Goal: Task Accomplishment & Management: Use online tool/utility

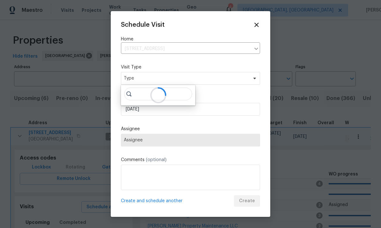
scroll to position [5, 0]
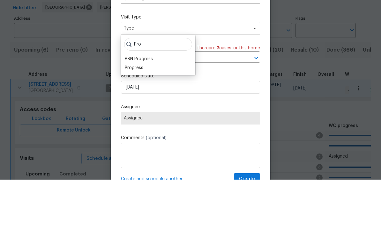
type input "Pro"
click at [142, 113] on div "Progress" at bounding box center [134, 116] width 19 height 6
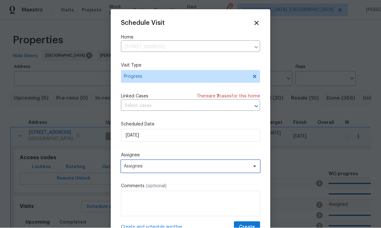
click at [223, 171] on span "Assignee" at bounding box center [190, 166] width 139 height 13
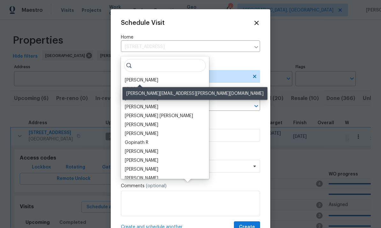
click at [150, 77] on div "[PERSON_NAME]" at bounding box center [142, 80] width 34 height 6
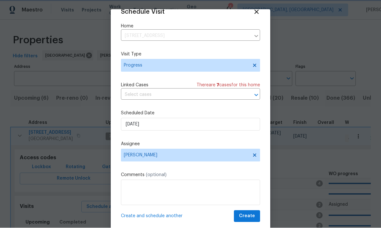
scroll to position [12, 0]
click at [248, 215] on span "Create" at bounding box center [247, 217] width 16 height 8
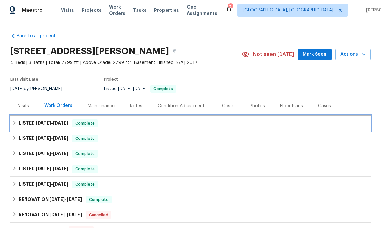
click at [47, 120] on h6 "LISTED 7/31/25 - 8/1/25" at bounding box center [43, 124] width 49 height 8
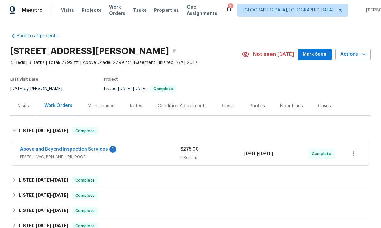
click at [48, 149] on link "Above and Beyond Inspection Services" at bounding box center [64, 149] width 88 height 4
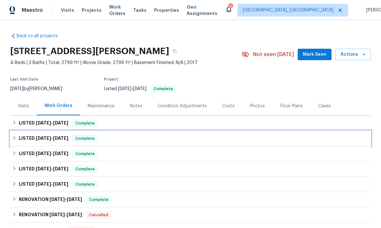
click at [42, 139] on span "[DATE]" at bounding box center [43, 138] width 15 height 4
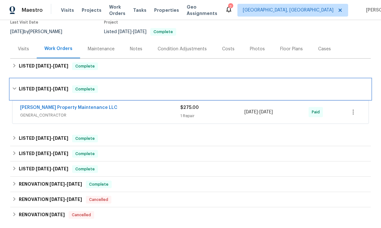
scroll to position [57, 0]
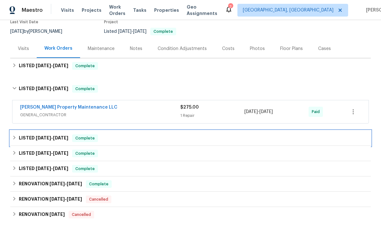
click at [44, 138] on span "[DATE]" at bounding box center [43, 138] width 15 height 4
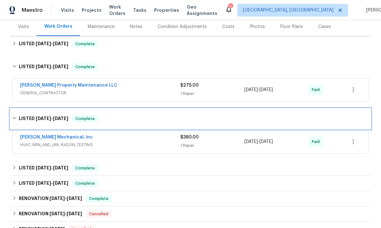
scroll to position [80, 0]
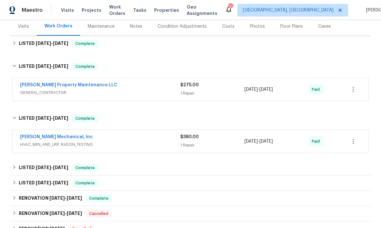
click at [44, 137] on link "[PERSON_NAME] Mechanical, Inc" at bounding box center [56, 137] width 73 height 4
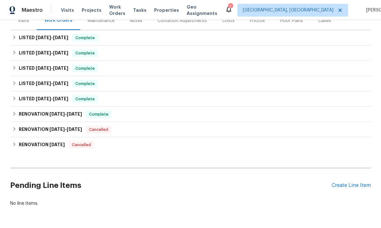
scroll to position [85, 0]
click at [349, 186] on div "Create Line Item" at bounding box center [351, 186] width 39 height 6
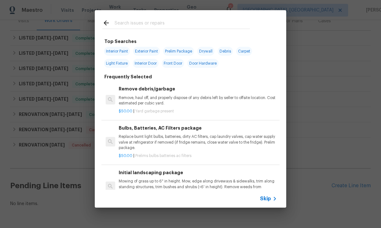
click at [143, 22] on input "text" at bounding box center [182, 24] width 135 height 10
type input "Hvac"
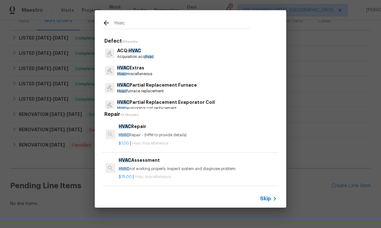
click at [143, 71] on p "HVAC Extras" at bounding box center [134, 68] width 35 height 7
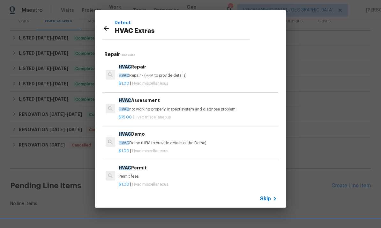
click at [164, 108] on p "HVAC not working properly. Inspect system and diagnose problem." at bounding box center [198, 109] width 158 height 5
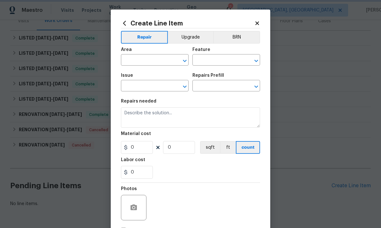
type input "HVAC"
type input "HVAC Extras"
type input "HVAC Assessment $75.00"
type textarea "HVAC not working properly. Inspect system and diagnose problem."
type input "75"
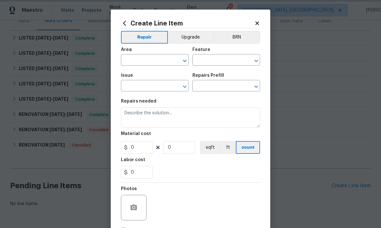
type input "1"
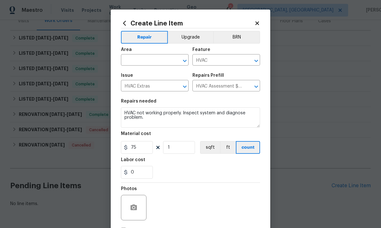
click at [154, 61] on input "text" at bounding box center [146, 61] width 50 height 10
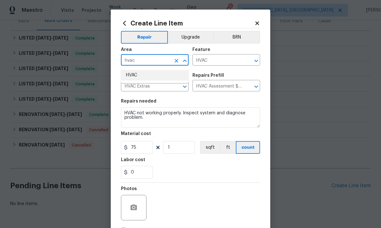
click at [142, 75] on li "HVAC" at bounding box center [155, 75] width 68 height 11
type input "HVAC"
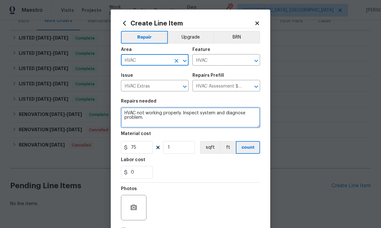
click at [201, 123] on textarea "HVAC not working properly. Inspect system and diagnose problem." at bounding box center [190, 118] width 139 height 20
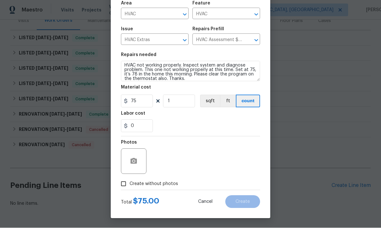
scroll to position [48, 0]
type textarea "HVAC not working properly. Inspect system and diagnose problem. This one not wo…"
click at [134, 159] on icon "button" at bounding box center [133, 162] width 6 height 6
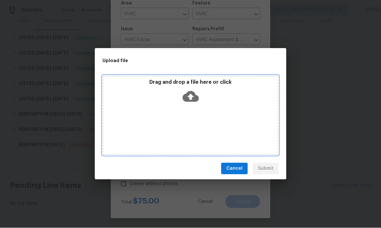
click at [191, 95] on icon at bounding box center [191, 97] width 16 height 16
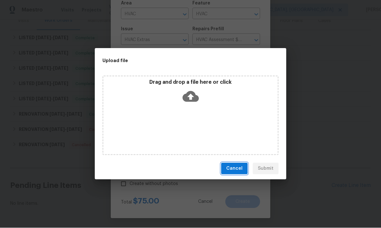
click at [229, 170] on span "Cancel" at bounding box center [234, 169] width 16 height 8
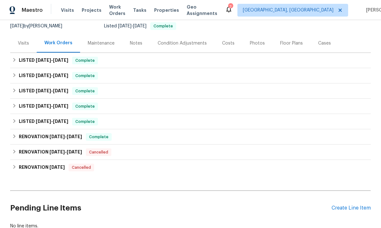
scroll to position [63, 0]
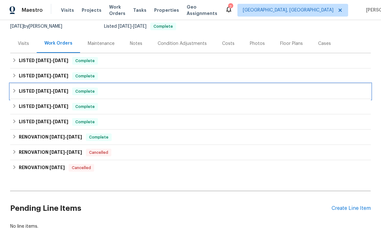
click at [82, 88] on span "Complete" at bounding box center [85, 91] width 25 height 6
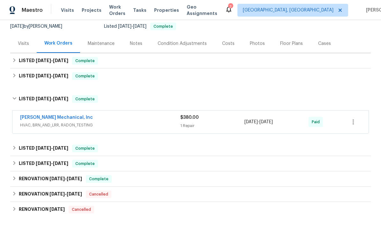
click at [71, 116] on link "JH Martin Mechanical, Inc" at bounding box center [56, 118] width 73 height 4
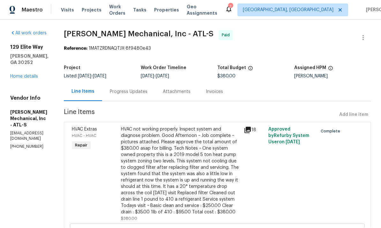
scroll to position [0, 0]
click at [251, 128] on icon at bounding box center [247, 130] width 6 height 6
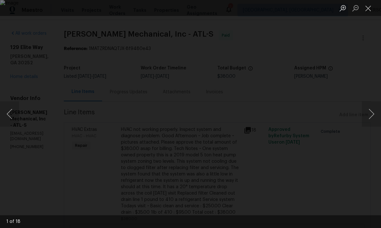
click at [369, 8] on button "Close lightbox" at bounding box center [368, 8] width 13 height 11
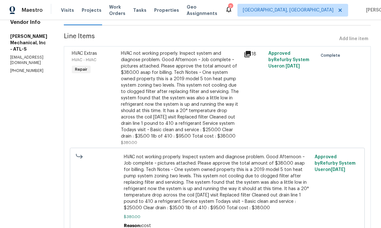
scroll to position [63, 0]
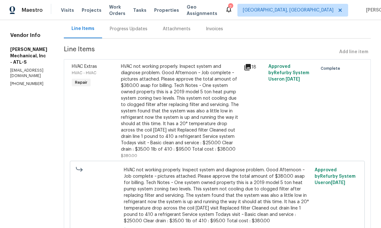
click at [251, 69] on icon at bounding box center [247, 67] width 6 height 6
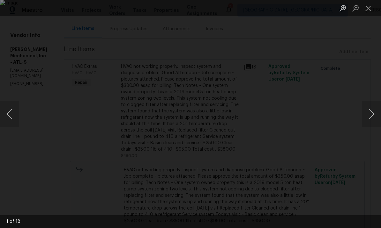
click at [369, 117] on button "Next image" at bounding box center [371, 114] width 19 height 26
click at [371, 115] on button "Next image" at bounding box center [371, 114] width 19 height 26
click at [369, 115] on button "Next image" at bounding box center [371, 114] width 19 height 26
click at [370, 117] on button "Next image" at bounding box center [371, 114] width 19 height 26
click at [368, 116] on button "Next image" at bounding box center [371, 114] width 19 height 26
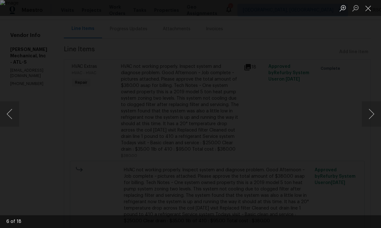
click at [370, 115] on button "Next image" at bounding box center [371, 114] width 19 height 26
click at [7, 115] on button "Previous image" at bounding box center [9, 114] width 19 height 26
click at [12, 109] on button "Previous image" at bounding box center [9, 114] width 19 height 26
click at [10, 113] on button "Previous image" at bounding box center [9, 114] width 19 height 26
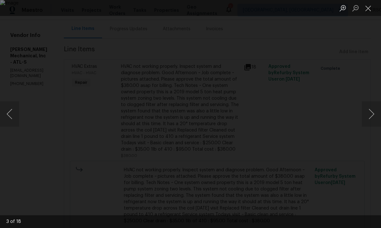
click at [371, 117] on button "Next image" at bounding box center [371, 114] width 19 height 26
click at [369, 118] on button "Next image" at bounding box center [371, 114] width 19 height 26
click at [371, 118] on button "Next image" at bounding box center [371, 114] width 19 height 26
click at [371, 119] on button "Next image" at bounding box center [371, 114] width 19 height 26
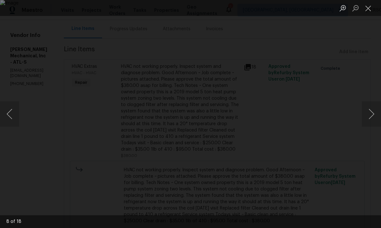
click at [370, 118] on button "Next image" at bounding box center [371, 114] width 19 height 26
click at [369, 119] on button "Next image" at bounding box center [371, 114] width 19 height 26
click at [370, 116] on button "Next image" at bounding box center [371, 114] width 19 height 26
click at [369, 116] on button "Next image" at bounding box center [371, 114] width 19 height 26
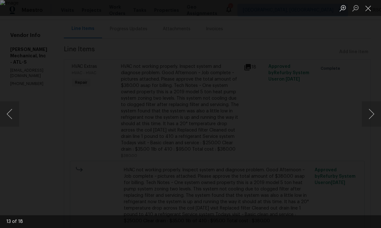
click at [370, 115] on button "Next image" at bounding box center [371, 114] width 19 height 26
click at [369, 115] on button "Next image" at bounding box center [371, 114] width 19 height 26
click at [369, 116] on button "Next image" at bounding box center [371, 114] width 19 height 26
click at [370, 114] on button "Next image" at bounding box center [371, 114] width 19 height 26
click at [371, 113] on button "Next image" at bounding box center [371, 114] width 19 height 26
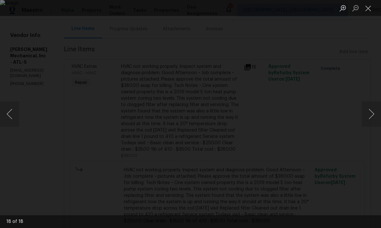
click at [219, 115] on img "Lightbox" at bounding box center [190, 114] width 381 height 228
click at [215, 113] on img "Lightbox" at bounding box center [190, 114] width 381 height 228
click at [372, 111] on button "Next image" at bounding box center [371, 114] width 19 height 26
click at [7, 115] on button "Previous image" at bounding box center [9, 114] width 19 height 26
click at [16, 108] on button "Previous image" at bounding box center [9, 114] width 19 height 26
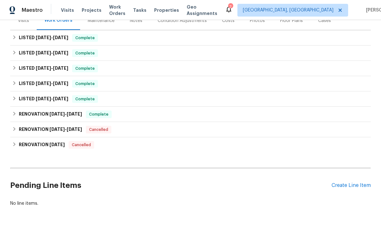
scroll to position [85, 0]
click at [353, 189] on div "Create Line Item" at bounding box center [351, 186] width 39 height 6
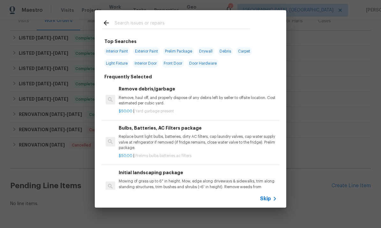
click at [147, 25] on input "text" at bounding box center [182, 24] width 135 height 10
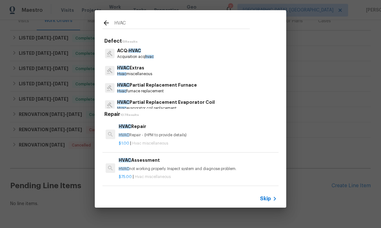
type input "HVAC"
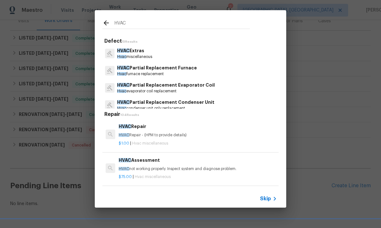
click at [138, 51] on p "HVAC Extras" at bounding box center [134, 51] width 35 height 7
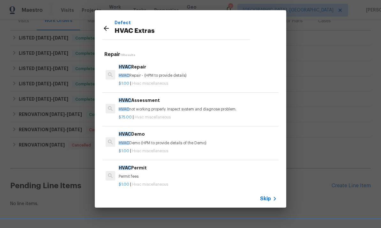
click at [152, 107] on p "HVAC not working properly. Inspect system and diagnose problem." at bounding box center [198, 109] width 158 height 5
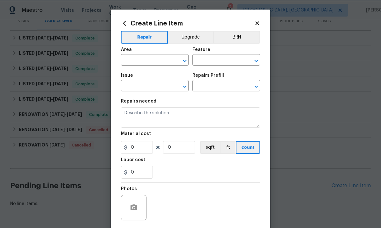
type input "HVAC"
type input "HVAC Extras"
type input "HVAC Assessment $75.00"
type textarea "HVAC not working properly. Inspect system and diagnose problem."
type input "75"
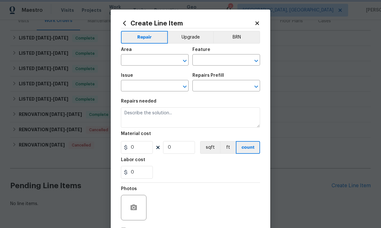
type input "1"
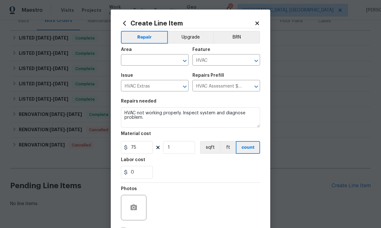
click at [155, 59] on input "text" at bounding box center [146, 61] width 50 height 10
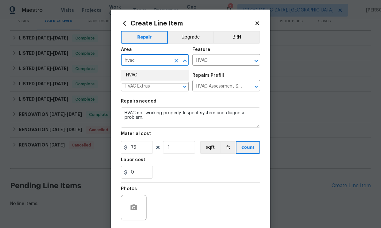
click at [145, 77] on li "HVAC" at bounding box center [155, 75] width 68 height 11
type input "HVAC"
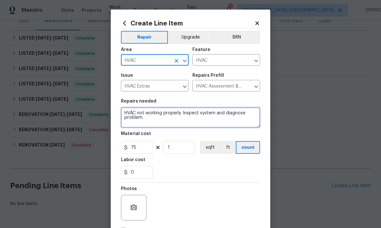
click at [195, 121] on textarea "HVAC not working properly. Inspect system and diagnose problem." at bounding box center [190, 118] width 139 height 20
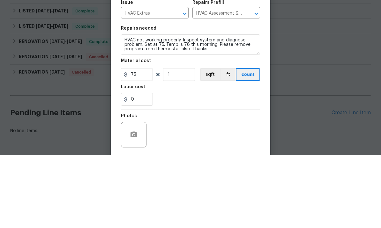
scroll to position [22, 0]
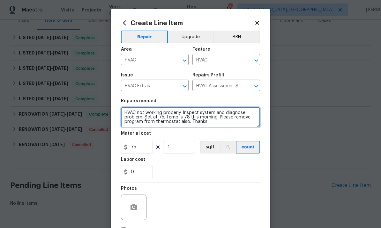
type textarea "HVAC not working properly. Inspect system and diagnose problem. Set at 75. Temp…"
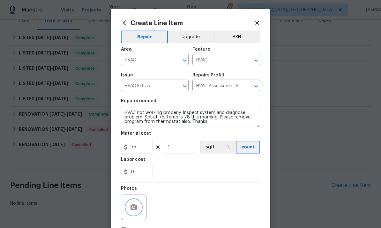
click at [138, 207] on button "button" at bounding box center [133, 207] width 15 height 15
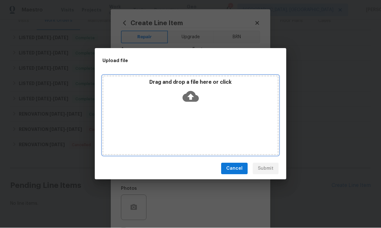
click at [192, 99] on icon at bounding box center [191, 97] width 16 height 11
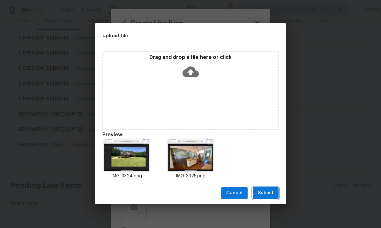
click at [268, 191] on span "Submit" at bounding box center [266, 194] width 16 height 8
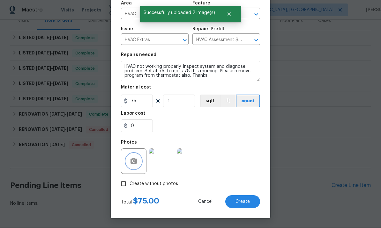
scroll to position [48, 0]
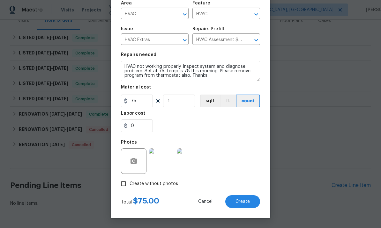
click at [242, 203] on span "Create" at bounding box center [242, 202] width 14 height 5
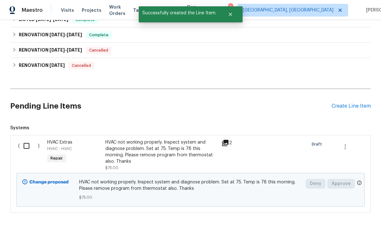
scroll to position [165, 0]
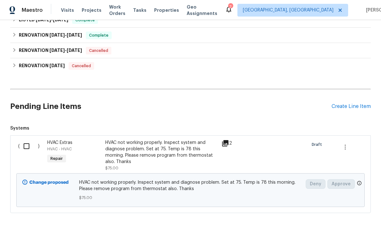
click at [27, 140] on input "checkbox" at bounding box center [29, 146] width 18 height 13
checkbox input "true"
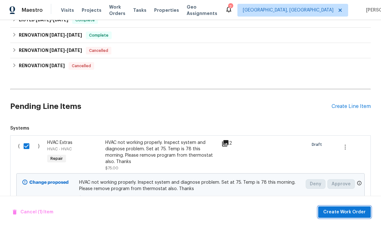
click at [344, 211] on span "Create Work Order" at bounding box center [344, 213] width 42 height 8
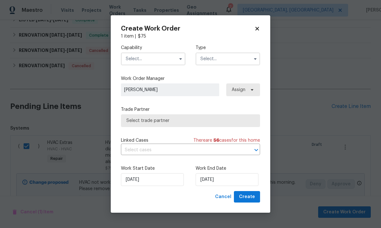
click at [204, 121] on span "Select trade partner" at bounding box center [190, 121] width 128 height 6
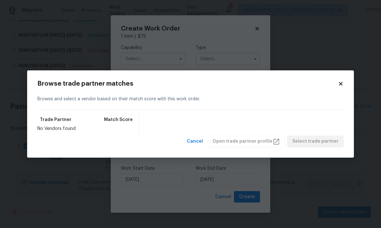
click at [160, 57] on body "Maestro Visits Projects Work Orders Tasks Properties Geo Assignments 7 Albuquer…" at bounding box center [190, 114] width 381 height 228
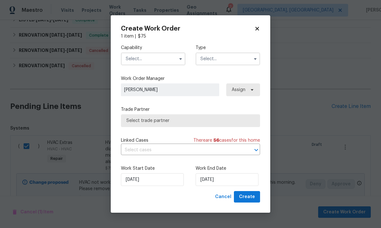
click at [165, 60] on input "text" at bounding box center [153, 59] width 64 height 13
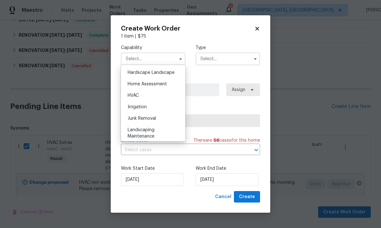
scroll to position [365, 0]
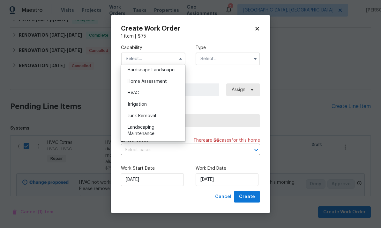
click at [160, 95] on div "HVAC" at bounding box center [153, 92] width 61 height 11
type input "HVAC"
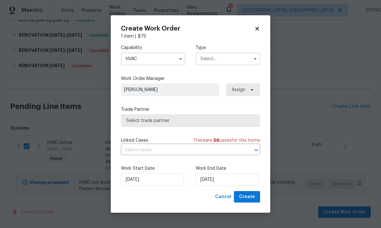
click at [225, 59] on input "text" at bounding box center [228, 59] width 64 height 13
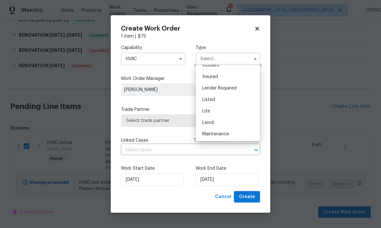
scroll to position [44, 0]
click at [231, 101] on div "Listed" at bounding box center [227, 97] width 61 height 11
type input "Listed"
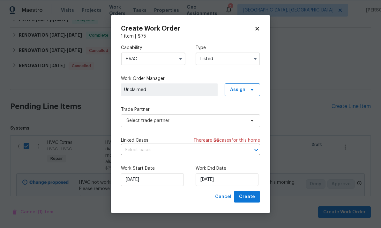
scroll to position [0, 0]
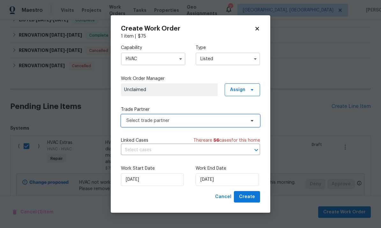
click at [205, 119] on span "Select trade partner" at bounding box center [185, 121] width 119 height 6
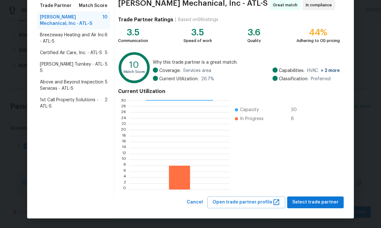
scroll to position [53, 0]
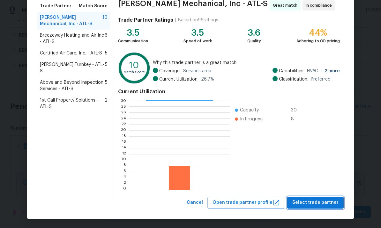
click at [315, 201] on span "Select trade partner" at bounding box center [315, 203] width 46 height 8
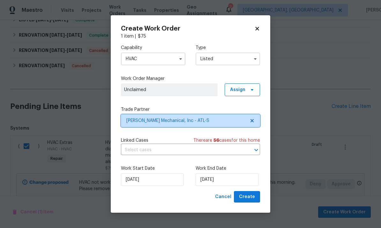
scroll to position [0, 0]
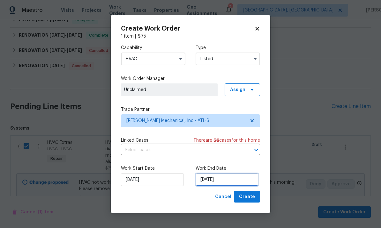
click at [238, 179] on input "8/19/2025" at bounding box center [227, 180] width 63 height 13
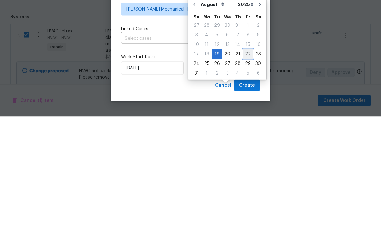
click at [244, 161] on div "22" at bounding box center [248, 165] width 10 height 9
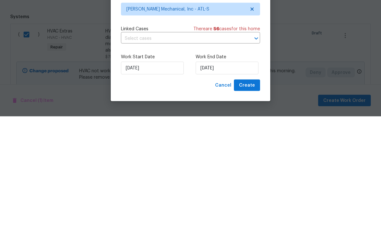
type input "8/22/2025"
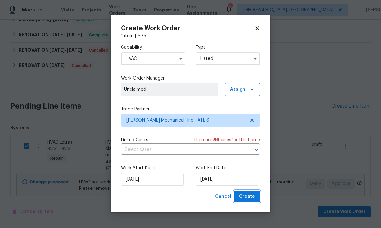
click at [251, 197] on span "Create" at bounding box center [247, 197] width 16 height 8
checkbox input "false"
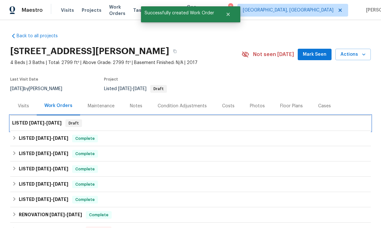
click at [43, 121] on span "8/19/25" at bounding box center [36, 123] width 15 height 4
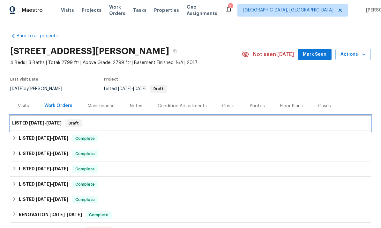
click at [225, 120] on div "LISTED 8/19/25 - 8/22/25 Draft" at bounding box center [190, 124] width 357 height 8
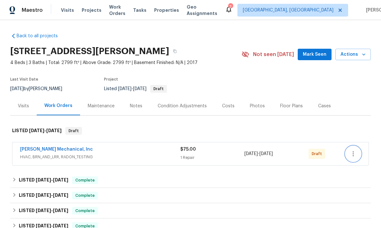
click at [356, 153] on icon "button" at bounding box center [353, 154] width 8 height 8
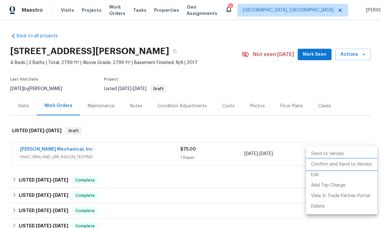
click at [339, 165] on li "Confirm and Send to Vendor" at bounding box center [341, 165] width 71 height 11
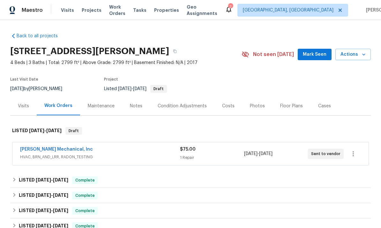
scroll to position [0, 0]
click at [313, 53] on span "Mark Seen" at bounding box center [315, 55] width 24 height 8
